Goal: Information Seeking & Learning: Find specific fact

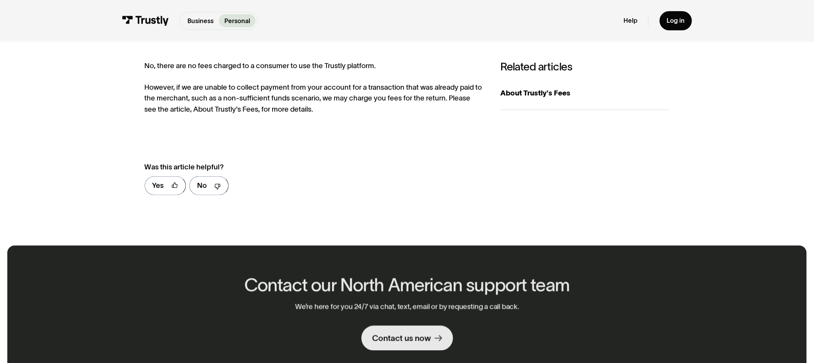
scroll to position [154, 0]
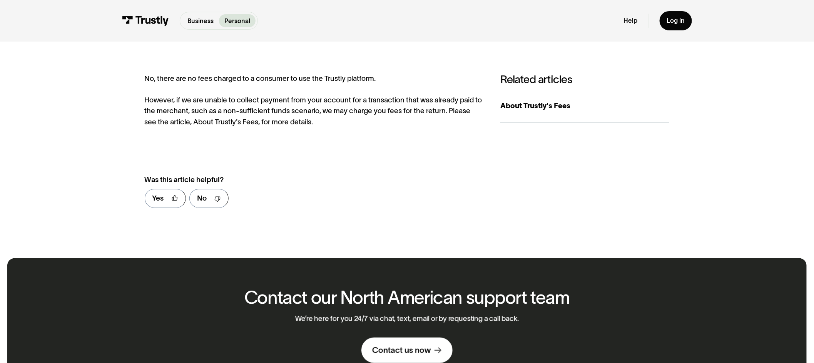
click at [213, 127] on div "No, there are no fees charged to a consumer to use the Trustly platform. Howeve…" at bounding box center [314, 100] width 338 height 54
click at [540, 111] on div "About Trustly's Fees" at bounding box center [584, 105] width 169 height 11
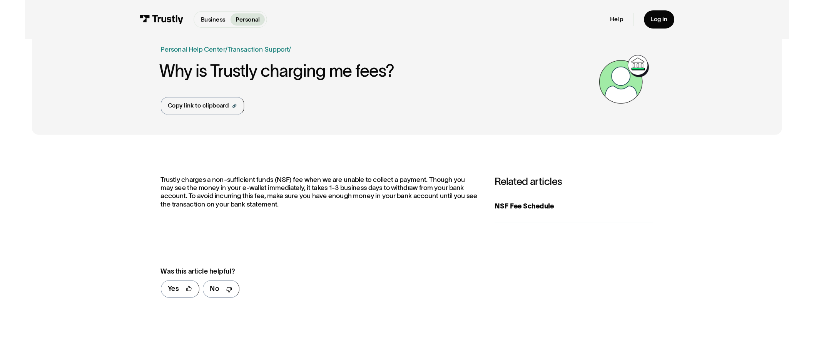
scroll to position [18, 0]
